Goal: Feedback & Contribution: Submit feedback/report problem

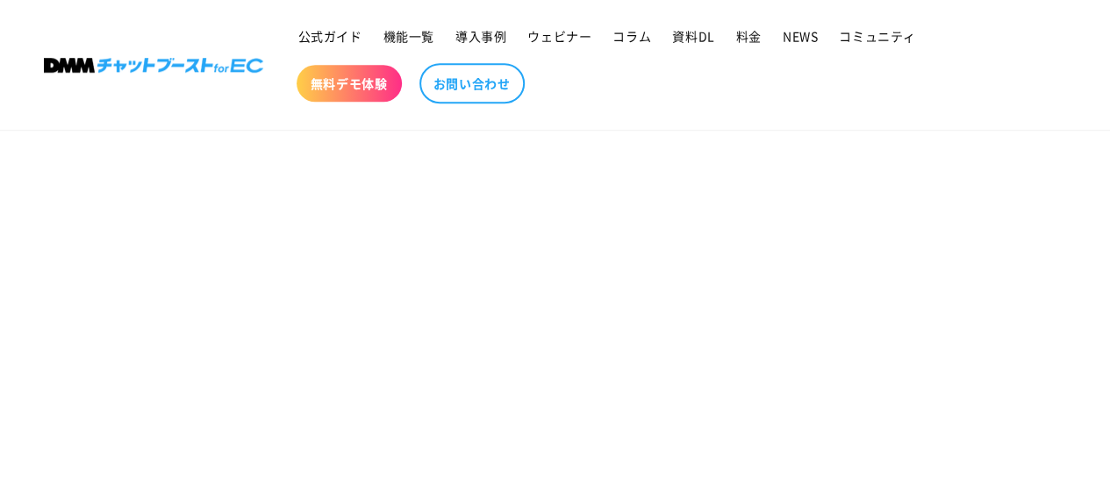
scroll to position [702, 0]
click at [204, 203] on section "お問い合わせ" at bounding box center [555, 140] width 1110 height 1337
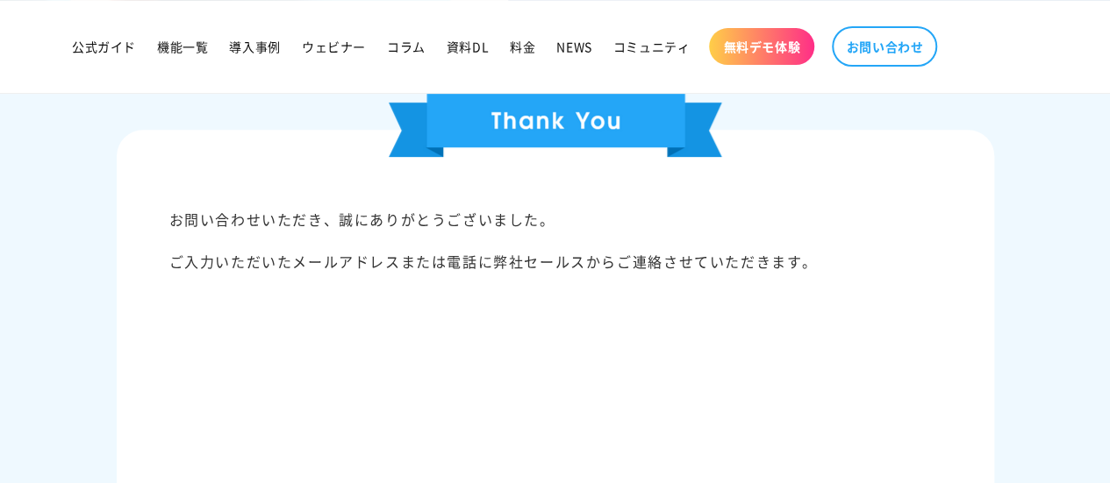
scroll to position [439, 0]
